Goal: Information Seeking & Learning: Check status

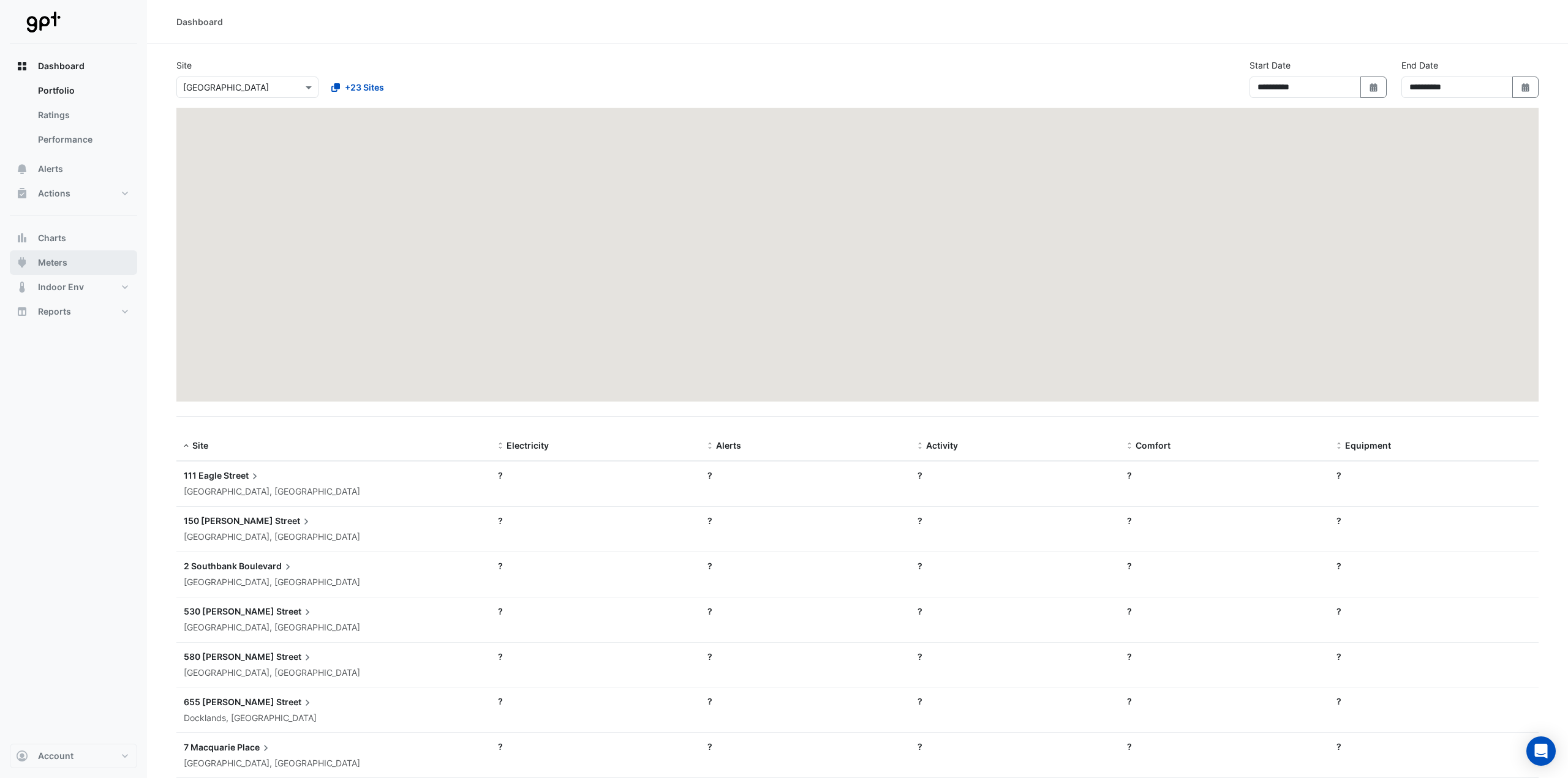
click at [59, 258] on span "Meters" at bounding box center [53, 262] width 29 height 12
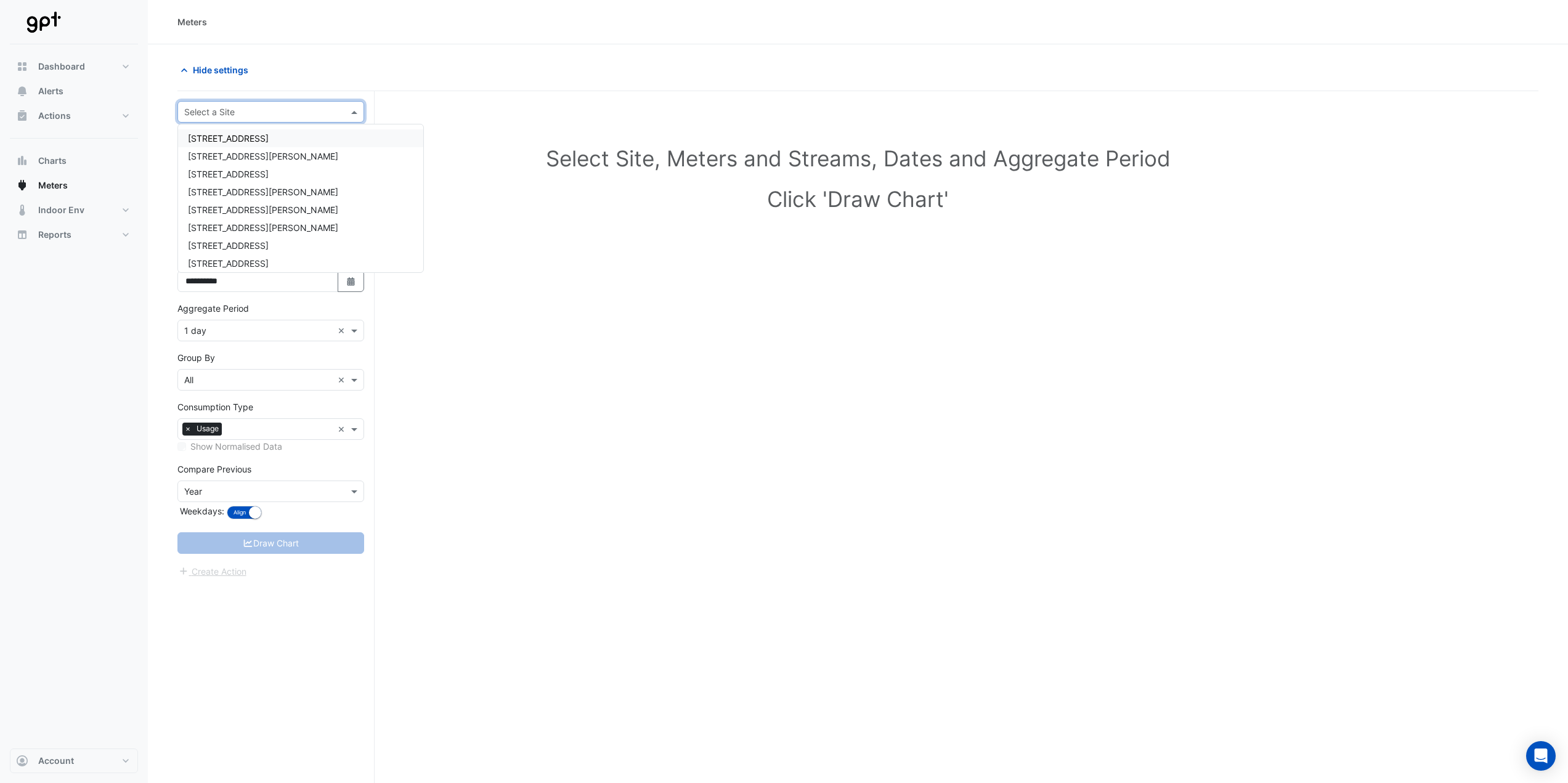
click at [226, 115] on input "text" at bounding box center [258, 112] width 149 height 13
click at [226, 134] on span "111 Eagle Street" at bounding box center [228, 138] width 81 height 11
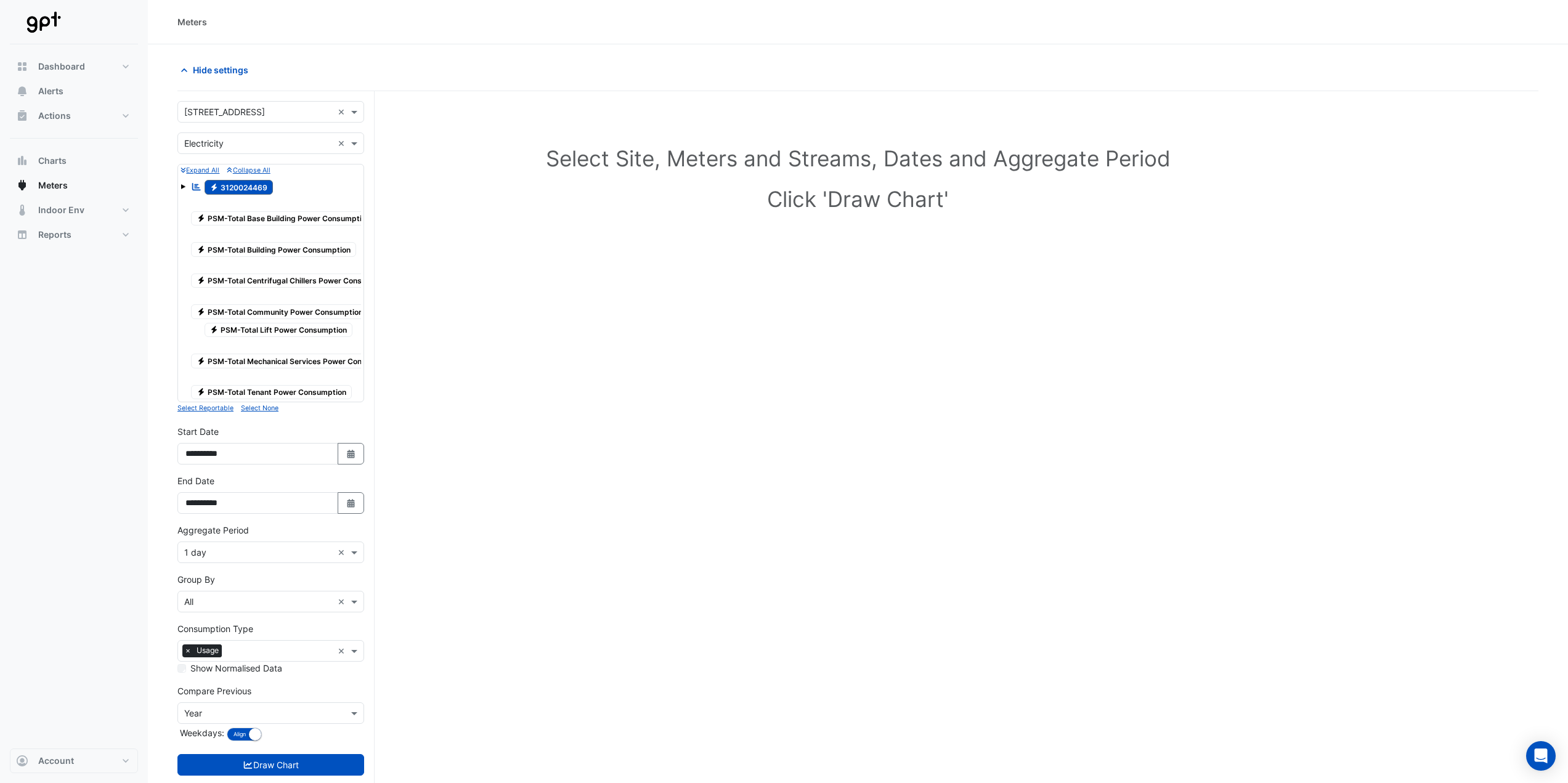
click at [181, 183] on span at bounding box center [183, 185] width 5 height 11
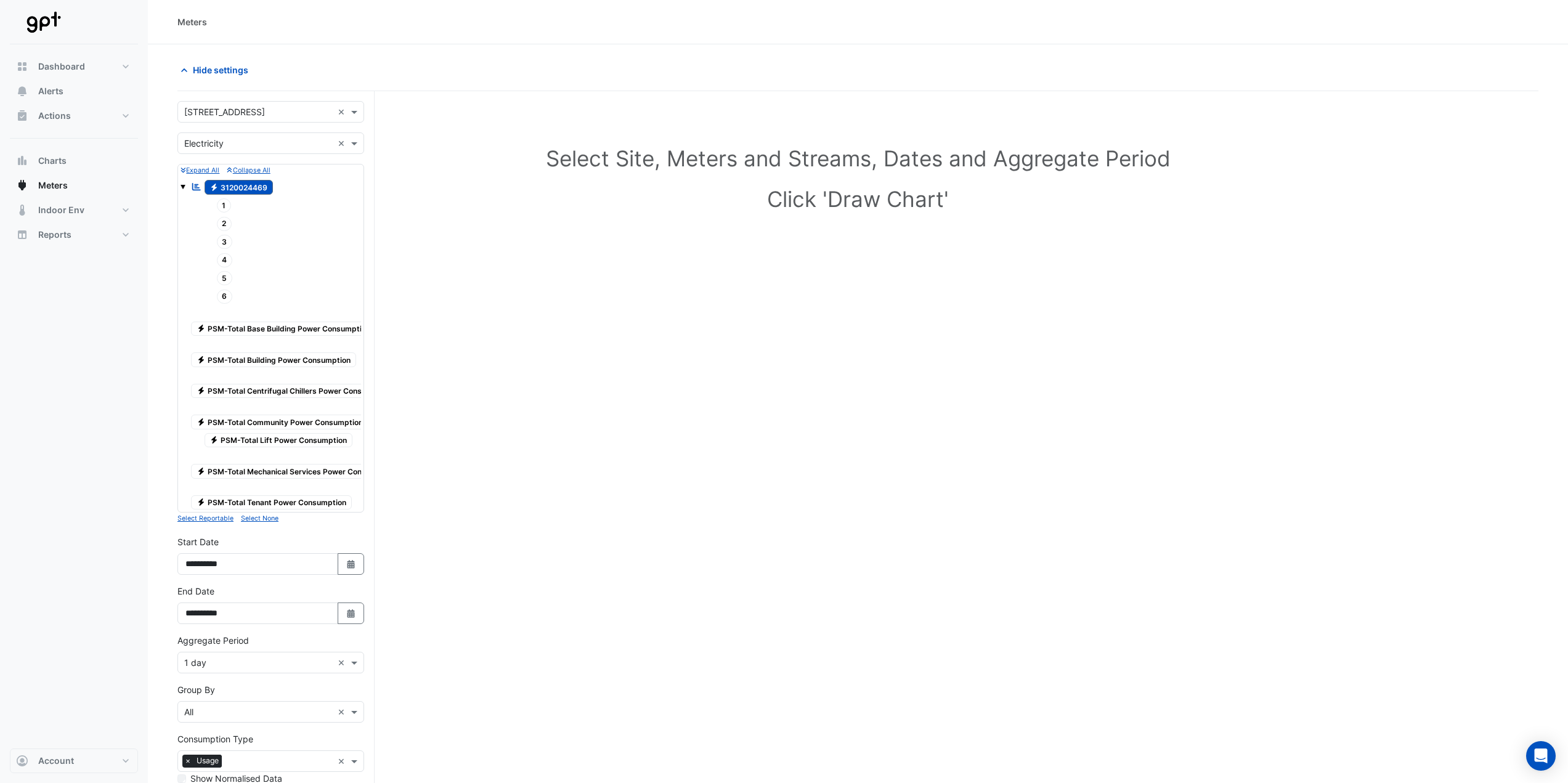
click at [223, 203] on span "1" at bounding box center [224, 206] width 15 height 14
click at [225, 220] on span "2" at bounding box center [225, 224] width 16 height 14
click at [228, 238] on span "3" at bounding box center [225, 242] width 16 height 14
click at [223, 259] on span "4" at bounding box center [225, 260] width 16 height 14
click at [226, 275] on span "5" at bounding box center [225, 278] width 16 height 14
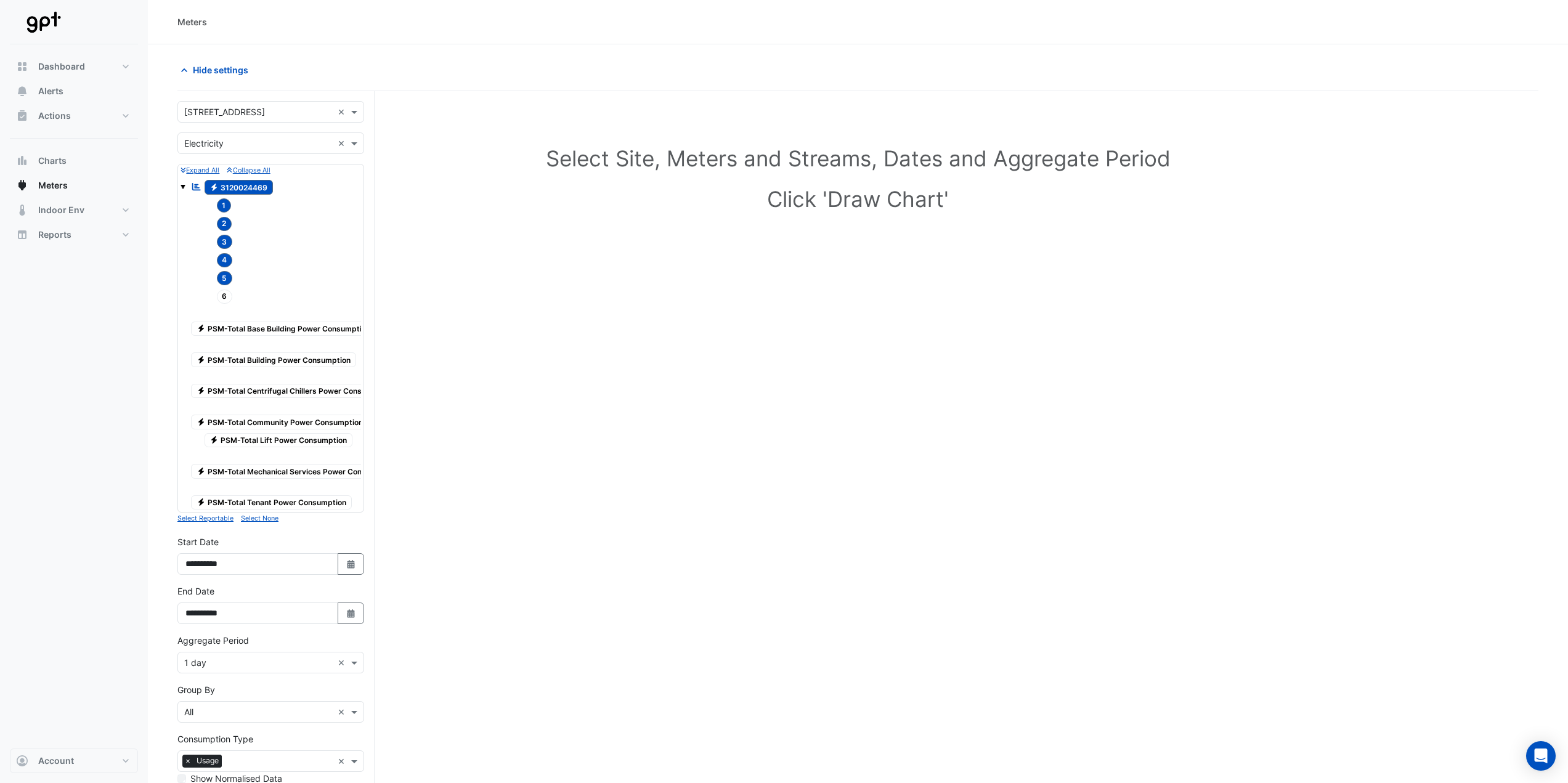
click at [226, 296] on span "6" at bounding box center [225, 297] width 16 height 14
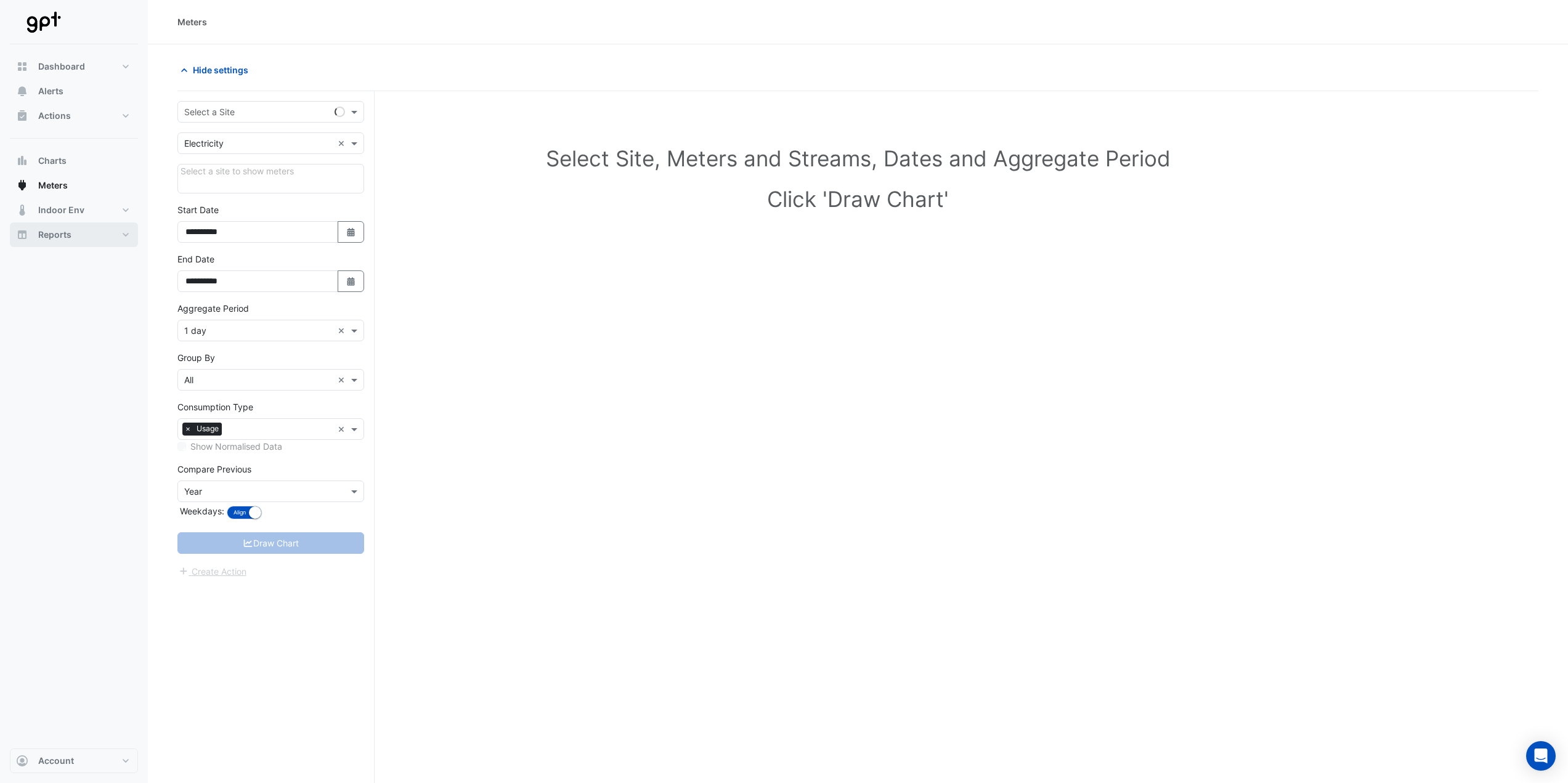
click at [64, 226] on button "Reports" at bounding box center [74, 235] width 128 height 25
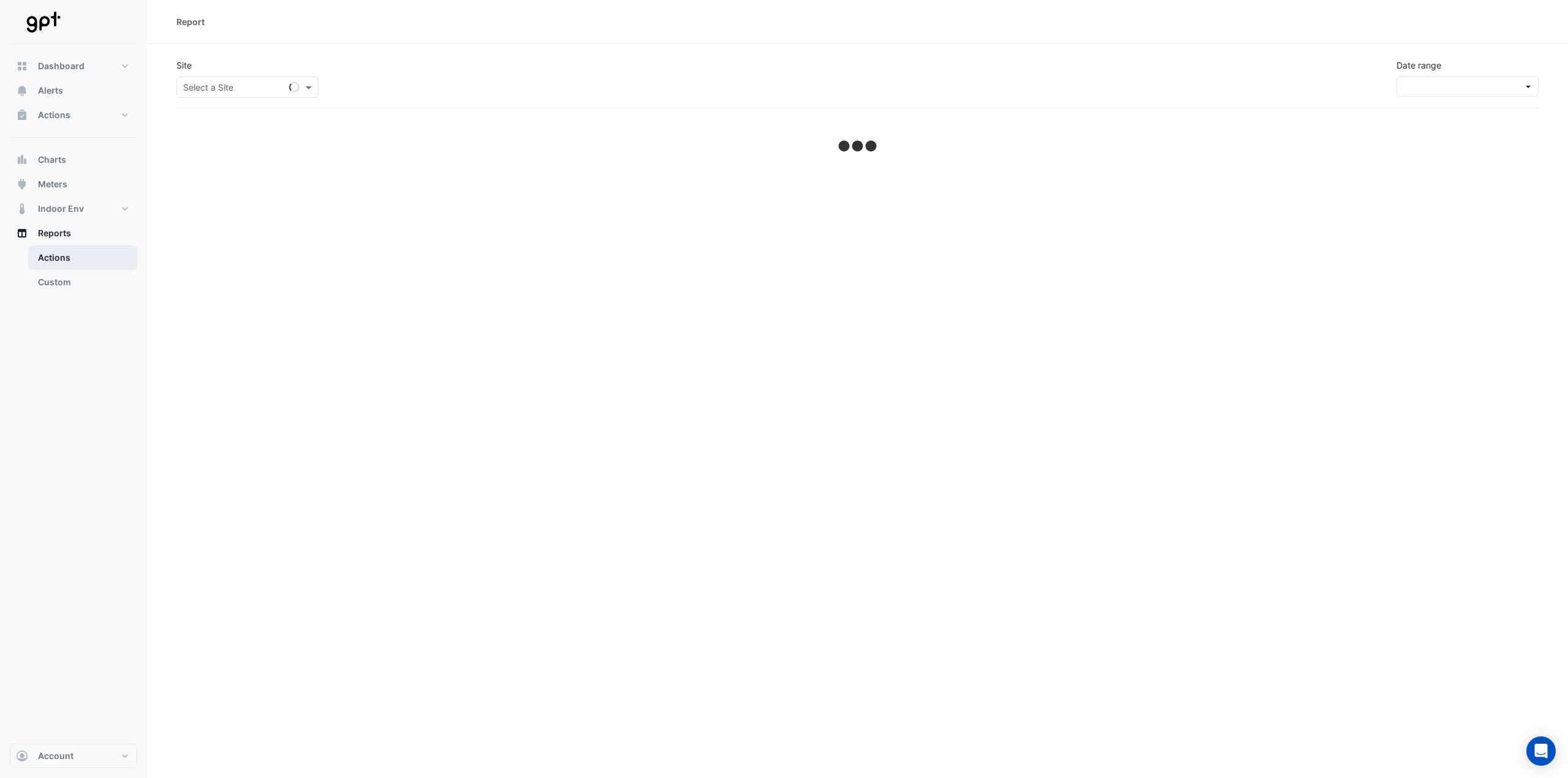
select select "**"
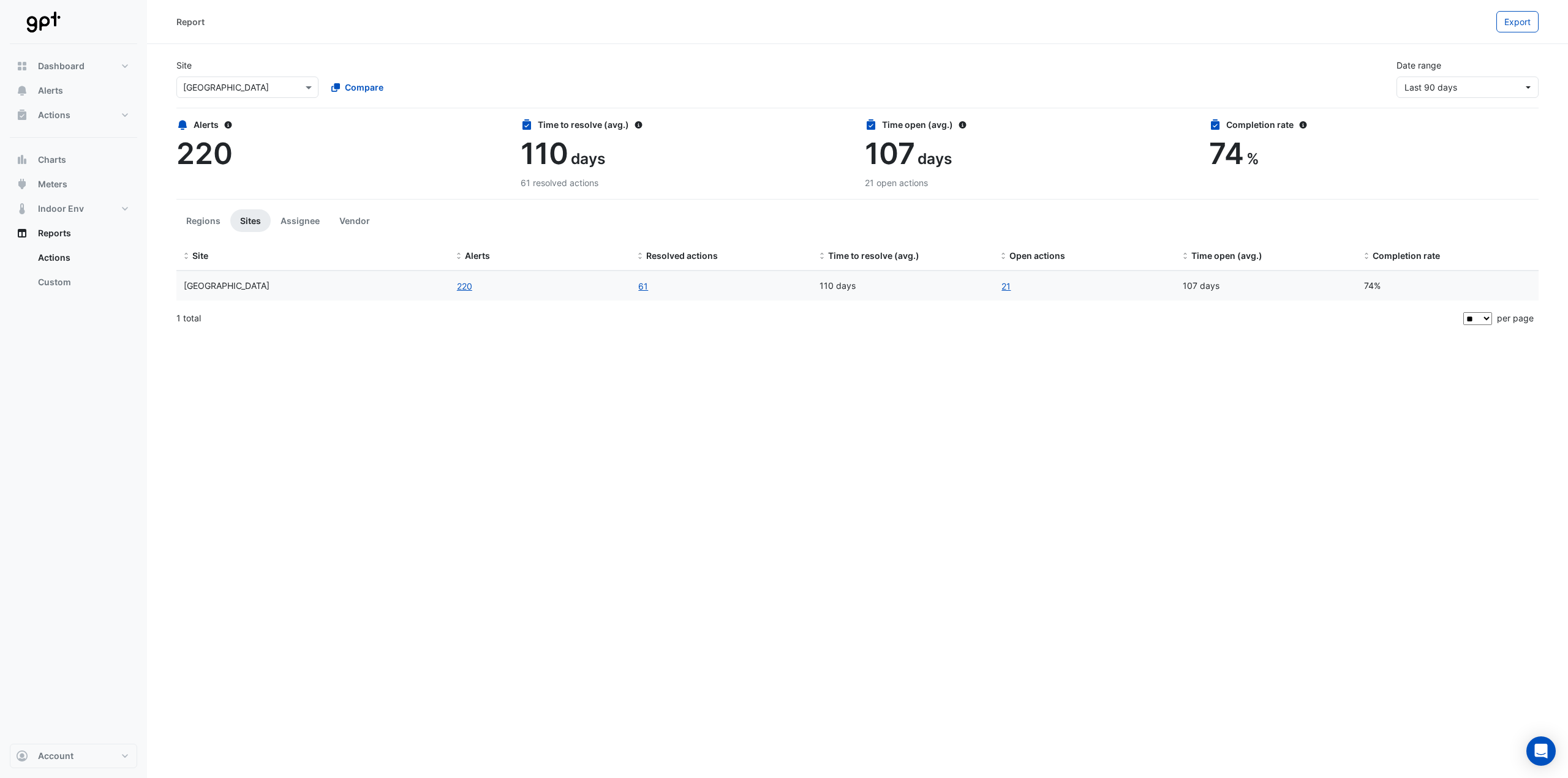
click at [708, 81] on div "Site Select a Site × [GEOGRAPHIC_DATA] Compare Date range Last 90 days" at bounding box center [858, 74] width 1377 height 49
